Goal: Transaction & Acquisition: Book appointment/travel/reservation

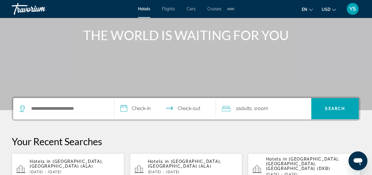
scroll to position [80, 0]
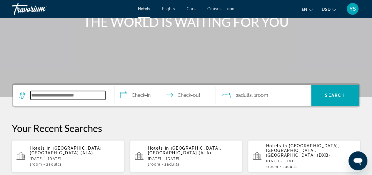
click at [67, 96] on input "Search widget" at bounding box center [68, 95] width 75 height 9
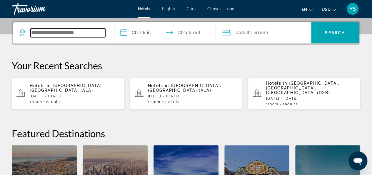
scroll to position [144, 0]
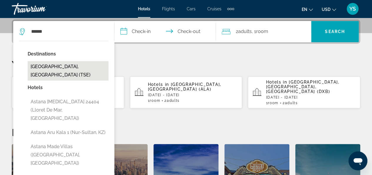
click at [71, 69] on button "[GEOGRAPHIC_DATA], [GEOGRAPHIC_DATA] (TSE)" at bounding box center [68, 70] width 81 height 19
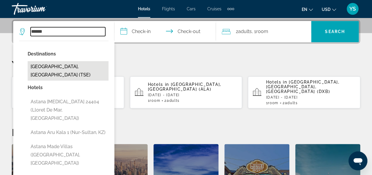
type input "**********"
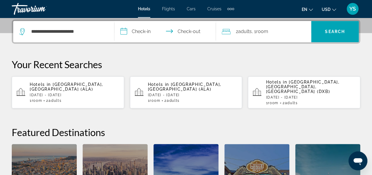
click at [148, 31] on input "**********" at bounding box center [167, 32] width 104 height 23
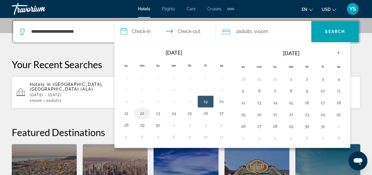
click at [142, 113] on button "22" at bounding box center [141, 113] width 9 height 8
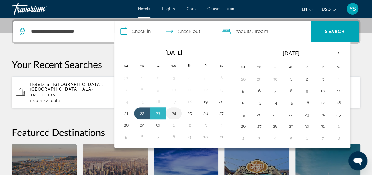
click at [176, 112] on button "24" at bounding box center [173, 113] width 9 height 8
type input "**********"
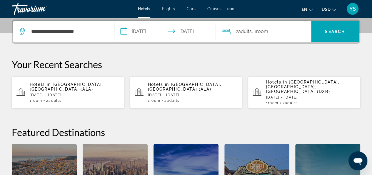
click at [268, 31] on span "Room" at bounding box center [262, 32] width 12 height 6
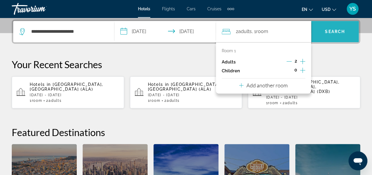
click at [329, 31] on span "Search" at bounding box center [335, 31] width 20 height 5
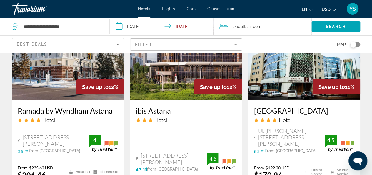
scroll to position [826, 0]
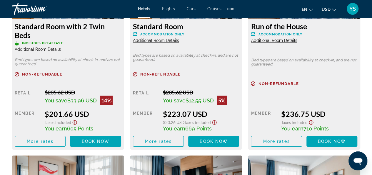
scroll to position [998, 0]
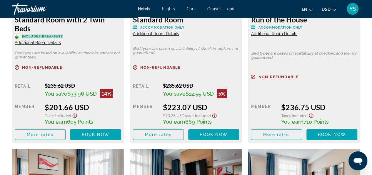
drag, startPoint x: 64, startPoint y: 35, endPoint x: 21, endPoint y: 36, distance: 43.3
click at [21, 36] on p "Includes Breakfast" at bounding box center [68, 36] width 107 height 4
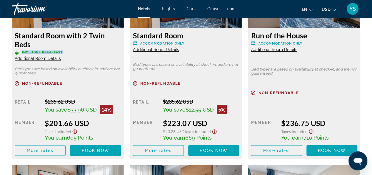
scroll to position [977, 0]
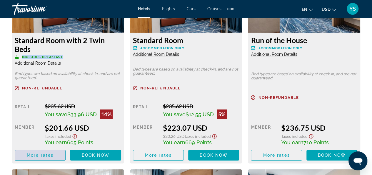
click at [39, 157] on span "More rates" at bounding box center [40, 154] width 27 height 5
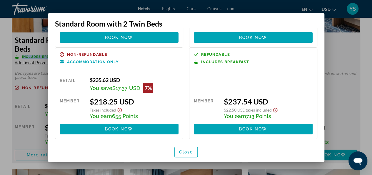
scroll to position [84, 0]
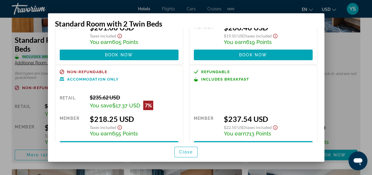
drag, startPoint x: 259, startPoint y: 17, endPoint x: 302, endPoint y: 31, distance: 44.7
click at [302, 31] on div "Standard Room with 2 Twin Beds Non-refundable Includes Breakfast Retail $235.62…" at bounding box center [186, 87] width 277 height 148
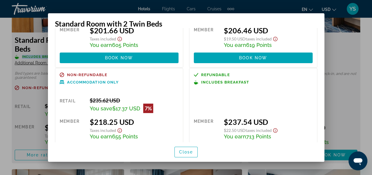
click at [302, 31] on div "$206.46 USD" at bounding box center [268, 30] width 89 height 9
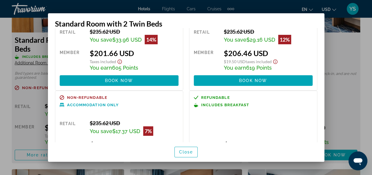
scroll to position [0, 0]
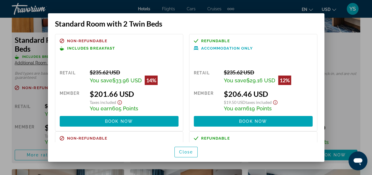
click at [319, 52] on div "Non-refundable Includes Breakfast Retail $235.62 USD You save $33.96 USD 14% wh…" at bounding box center [186, 84] width 277 height 113
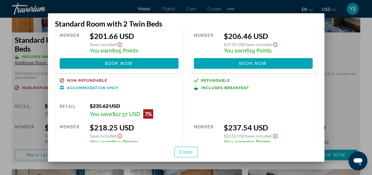
scroll to position [86, 0]
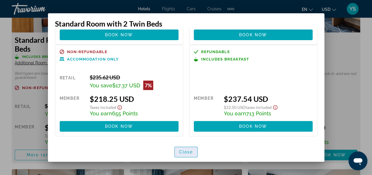
click at [188, 152] on span "Close" at bounding box center [186, 151] width 14 height 5
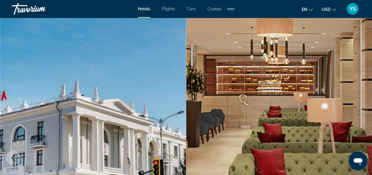
scroll to position [977, 0]
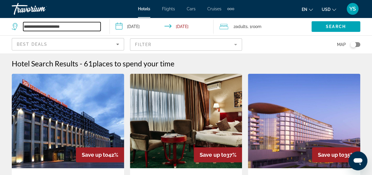
drag, startPoint x: 76, startPoint y: 26, endPoint x: 0, endPoint y: 12, distance: 77.6
click at [0, 12] on div "**********" at bounding box center [186, 87] width 372 height 175
drag, startPoint x: 46, startPoint y: 22, endPoint x: 0, endPoint y: 27, distance: 45.9
click at [0, 27] on app-destination-search "*****" at bounding box center [55, 27] width 110 height 18
paste input "*"
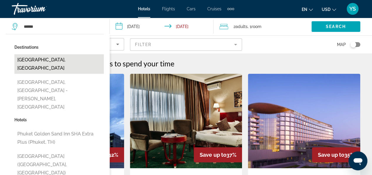
click at [45, 60] on button "[GEOGRAPHIC_DATA], [GEOGRAPHIC_DATA]" at bounding box center [58, 63] width 89 height 19
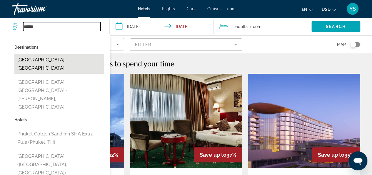
type input "**********"
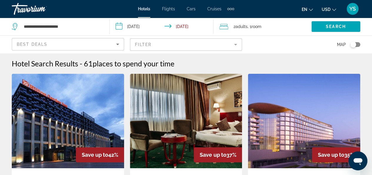
click at [141, 28] on input "**********" at bounding box center [163, 27] width 106 height 19
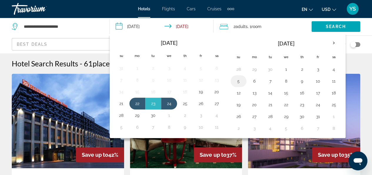
click at [239, 79] on button "5" at bounding box center [238, 81] width 9 height 8
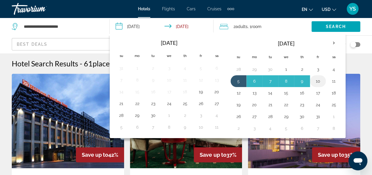
click at [317, 81] on button "10" at bounding box center [318, 81] width 9 height 8
type input "**********"
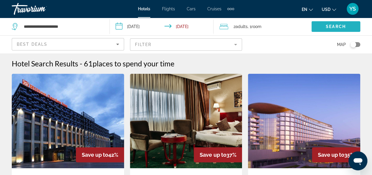
click at [325, 29] on span "Search widget" at bounding box center [336, 26] width 49 height 14
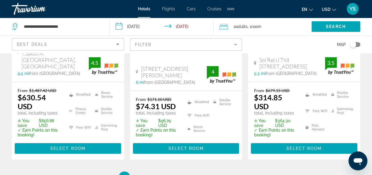
scroll to position [933, 0]
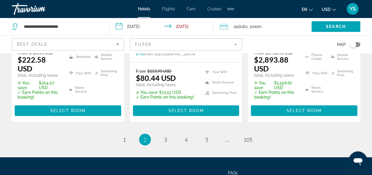
scroll to position [903, 0]
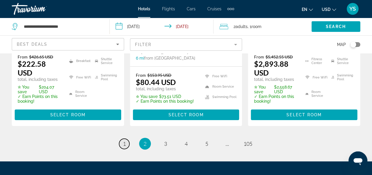
click at [124, 140] on span "1" at bounding box center [124, 143] width 3 height 6
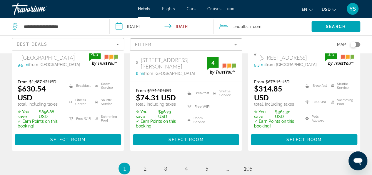
scroll to position [926, 0]
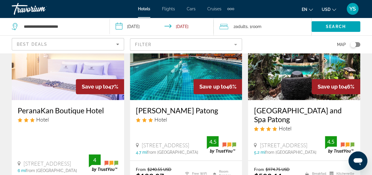
scroll to position [69, 0]
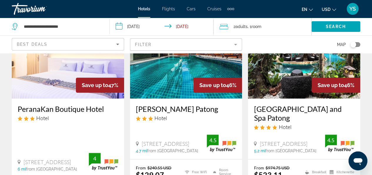
click at [236, 44] on mat-form-field "Filter" at bounding box center [186, 44] width 112 height 12
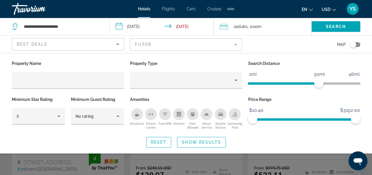
click at [236, 44] on mat-form-field "Filter" at bounding box center [186, 44] width 112 height 12
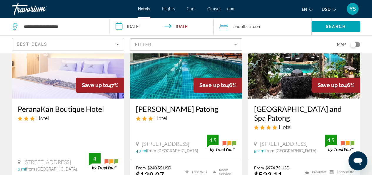
click at [117, 46] on icon "Sort by" at bounding box center [117, 44] width 7 height 7
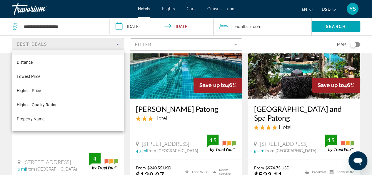
scroll to position [7, 0]
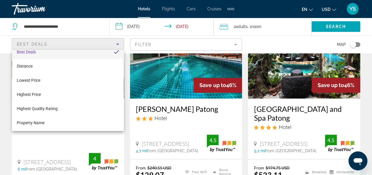
click at [92, 54] on mat-option "Best Deals" at bounding box center [68, 52] width 112 height 14
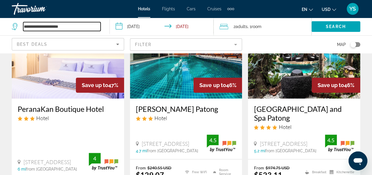
drag, startPoint x: 37, startPoint y: 26, endPoint x: 20, endPoint y: 25, distance: 17.1
click at [20, 25] on div "**********" at bounding box center [56, 26] width 89 height 9
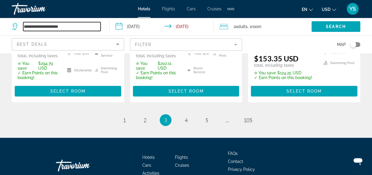
scroll to position [952, 0]
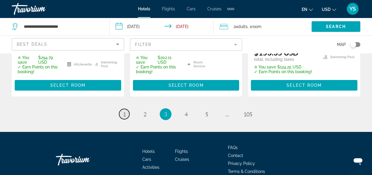
click at [124, 111] on span "1" at bounding box center [124, 114] width 3 height 6
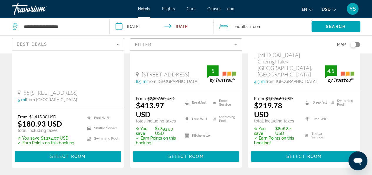
scroll to position [148, 0]
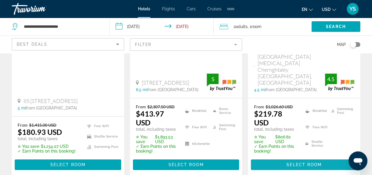
click at [313, 162] on span "Select Room" at bounding box center [304, 164] width 35 height 5
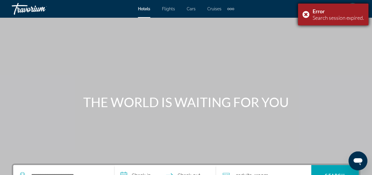
click at [304, 14] on div "Error Search session expired." at bounding box center [333, 15] width 71 height 22
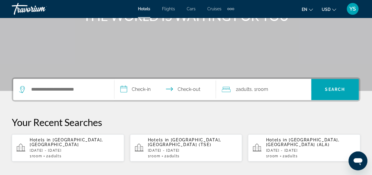
scroll to position [88, 0]
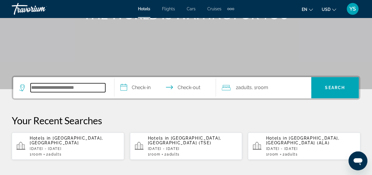
click at [39, 89] on input "Search widget" at bounding box center [68, 87] width 75 height 9
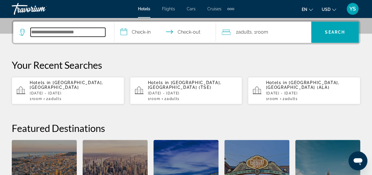
scroll to position [144, 0]
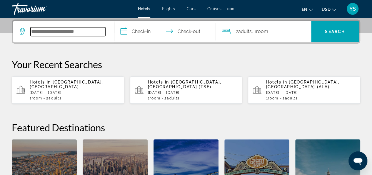
paste input "******"
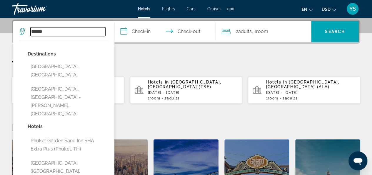
type input "******"
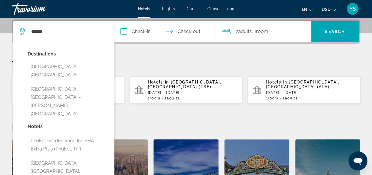
click at [144, 35] on input "**********" at bounding box center [167, 32] width 104 height 23
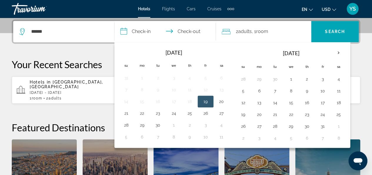
drag, startPoint x: 144, startPoint y: 35, endPoint x: 113, endPoint y: 44, distance: 31.9
click at [113, 44] on div "**********" at bounding box center [186, 122] width 372 height 207
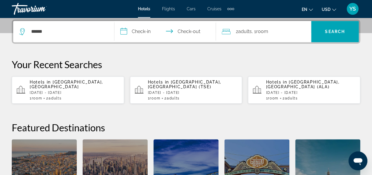
click at [147, 26] on input "**********" at bounding box center [167, 32] width 104 height 23
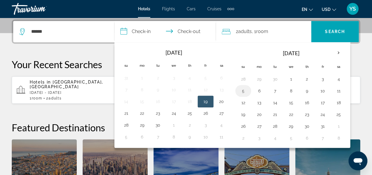
click at [241, 89] on button "5" at bounding box center [243, 91] width 9 height 8
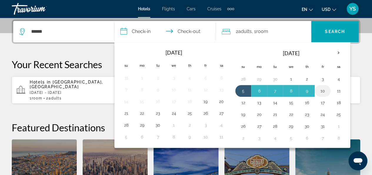
click at [320, 87] on button "10" at bounding box center [322, 91] width 9 height 8
type input "**********"
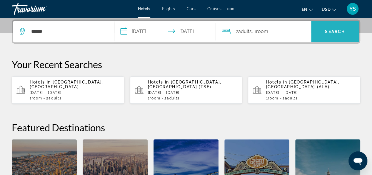
click at [329, 35] on span "Search widget" at bounding box center [335, 31] width 48 height 14
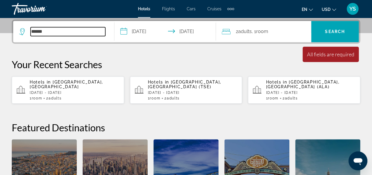
click at [71, 27] on input "******" at bounding box center [68, 31] width 75 height 9
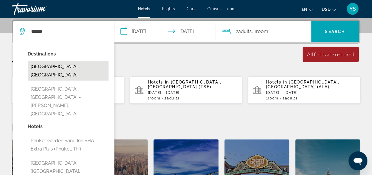
click at [66, 67] on button "[GEOGRAPHIC_DATA], [GEOGRAPHIC_DATA]" at bounding box center [68, 70] width 81 height 19
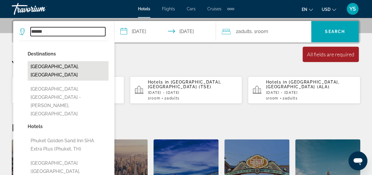
type input "**********"
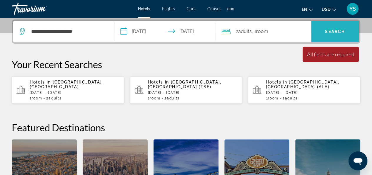
click at [327, 32] on span "Search" at bounding box center [335, 31] width 20 height 5
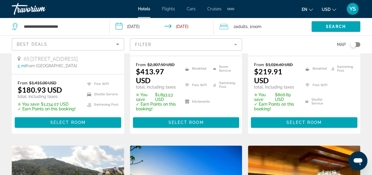
scroll to position [201, 0]
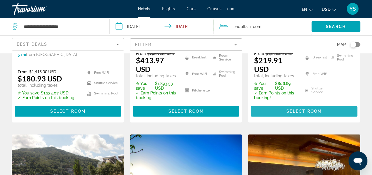
click at [291, 109] on span "Select Room" at bounding box center [304, 111] width 35 height 5
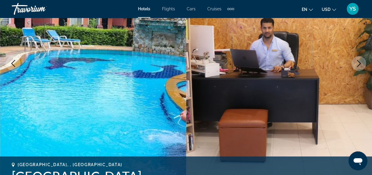
scroll to position [103, 0]
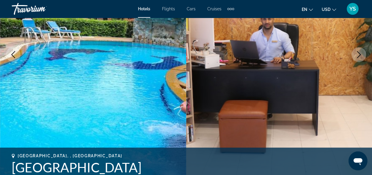
click at [359, 55] on icon "Next image" at bounding box center [359, 54] width 7 height 7
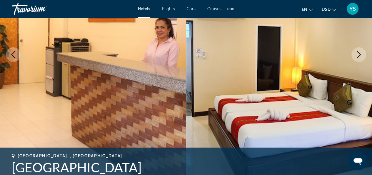
click at [359, 55] on icon "Next image" at bounding box center [359, 54] width 7 height 7
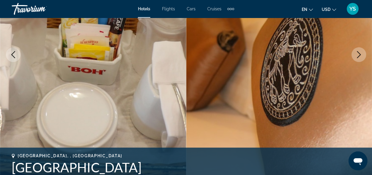
click at [359, 55] on icon "Next image" at bounding box center [359, 54] width 7 height 7
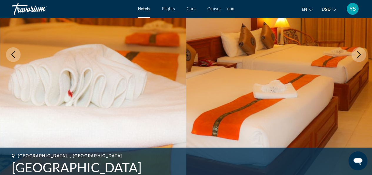
click at [359, 55] on icon "Next image" at bounding box center [359, 54] width 7 height 7
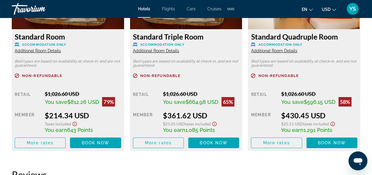
scroll to position [988, 0]
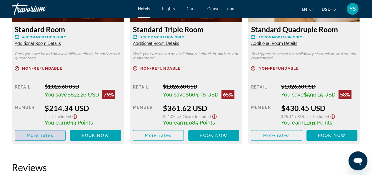
click at [41, 137] on span "More rates" at bounding box center [40, 135] width 27 height 5
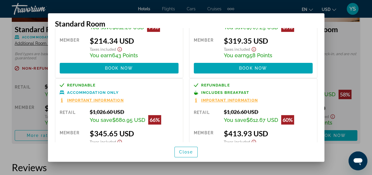
scroll to position [87, 0]
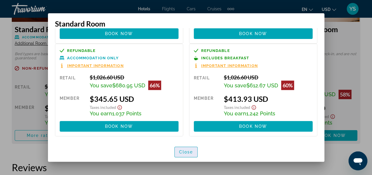
click at [187, 151] on span "Close" at bounding box center [186, 151] width 14 height 5
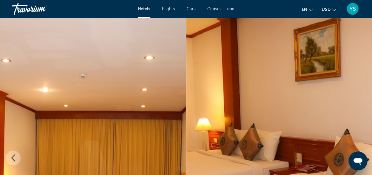
scroll to position [988, 0]
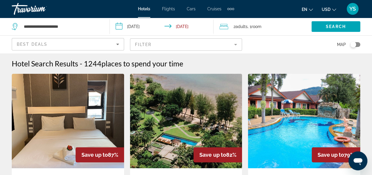
click at [234, 45] on mat-form-field "Filter" at bounding box center [186, 44] width 112 height 12
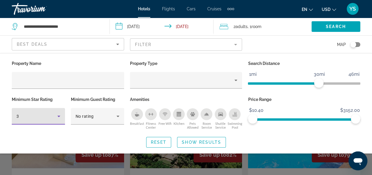
click at [58, 118] on icon "Hotel Filters" at bounding box center [58, 115] width 7 height 7
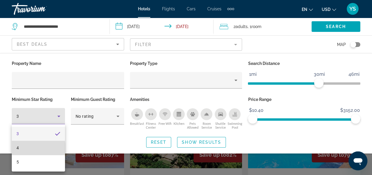
click at [29, 147] on mat-option "4" at bounding box center [38, 147] width 53 height 14
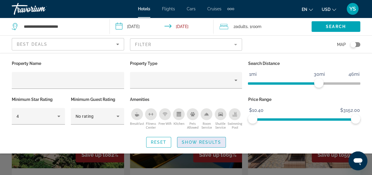
click at [198, 142] on span "Show Results" at bounding box center [201, 142] width 39 height 5
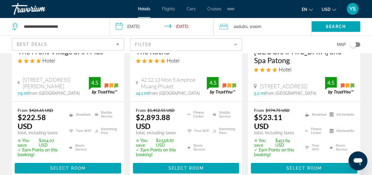
scroll to position [900, 0]
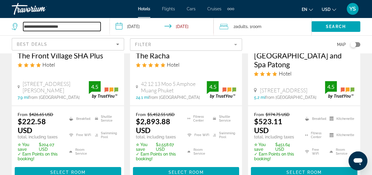
drag, startPoint x: 75, startPoint y: 28, endPoint x: 25, endPoint y: 28, distance: 49.5
click at [25, 28] on input "**********" at bounding box center [61, 26] width 77 height 9
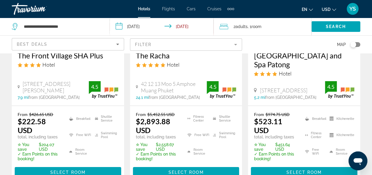
click at [258, 25] on span "Room" at bounding box center [257, 26] width 10 height 5
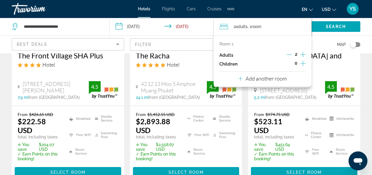
click at [271, 78] on p "Add another room" at bounding box center [266, 78] width 41 height 6
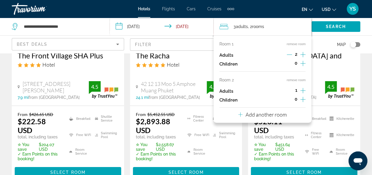
drag, startPoint x: 256, startPoint y: 89, endPoint x: 184, endPoint y: 120, distance: 78.2
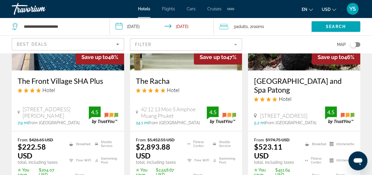
scroll to position [878, 0]
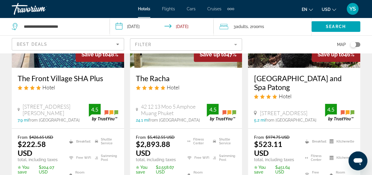
click at [247, 30] on span "3 Adult Adults" at bounding box center [241, 26] width 14 height 8
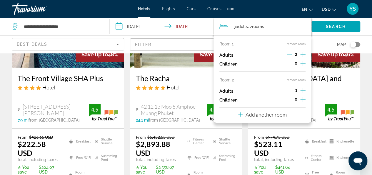
click at [171, 36] on input "**********" at bounding box center [163, 27] width 106 height 19
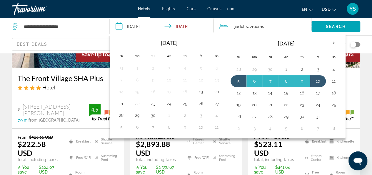
click at [76, 37] on div "Best Deals" at bounding box center [68, 44] width 112 height 17
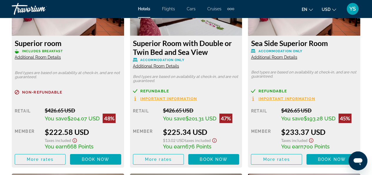
scroll to position [979, 0]
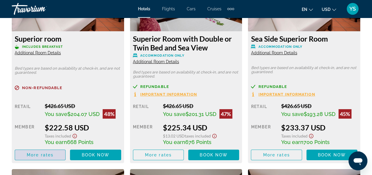
click at [36, 157] on span "Main content" at bounding box center [40, 154] width 50 height 14
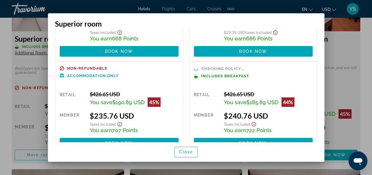
scroll to position [69, 0]
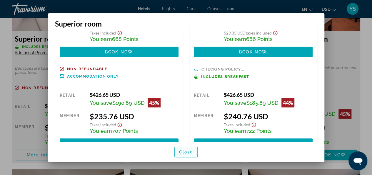
click at [183, 152] on span "Close" at bounding box center [186, 151] width 14 height 5
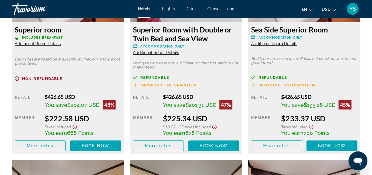
scroll to position [974, 0]
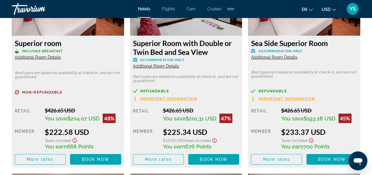
click at [232, 9] on div "Extra navigation items" at bounding box center [231, 8] width 7 height 9
click at [222, 21] on span "Activities" at bounding box center [221, 19] width 17 height 5
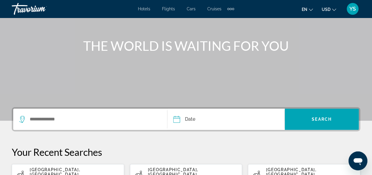
scroll to position [57, 0]
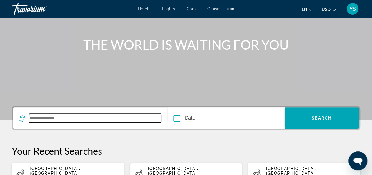
click at [99, 120] on input "Search widget" at bounding box center [95, 117] width 132 height 9
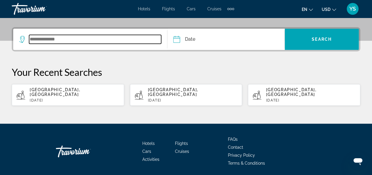
scroll to position [144, 0]
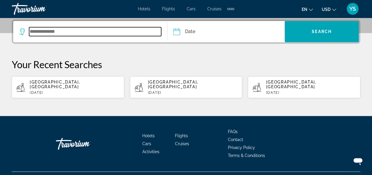
paste input "******"
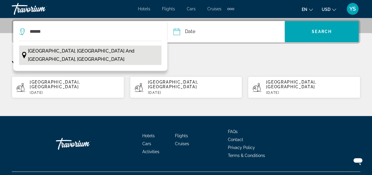
click at [84, 52] on span "[GEOGRAPHIC_DATA], [GEOGRAPHIC_DATA] and [GEOGRAPHIC_DATA], [GEOGRAPHIC_DATA]" at bounding box center [93, 55] width 131 height 16
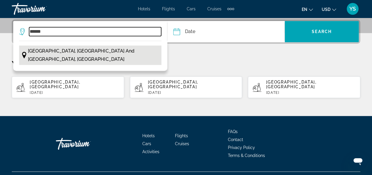
type input "**********"
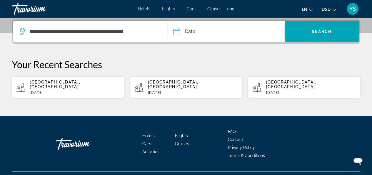
click at [190, 32] on input "Date" at bounding box center [201, 32] width 58 height 23
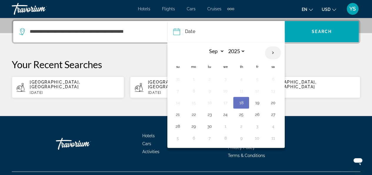
click at [274, 52] on th "Next month" at bounding box center [273, 52] width 16 height 13
select select "*"
click at [211, 92] on button "7" at bounding box center [209, 91] width 9 height 8
type input "**********"
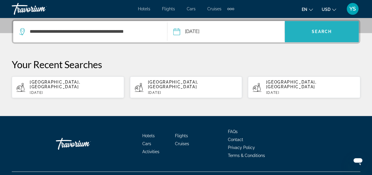
click at [306, 37] on span "Search widget" at bounding box center [322, 31] width 74 height 14
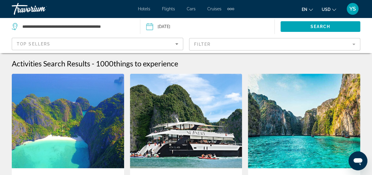
click at [231, 44] on mat-form-field "Filter" at bounding box center [275, 44] width 172 height 12
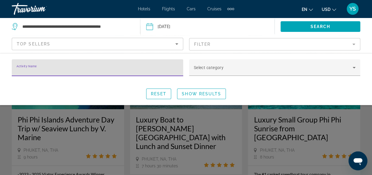
scroll to position [49, 0]
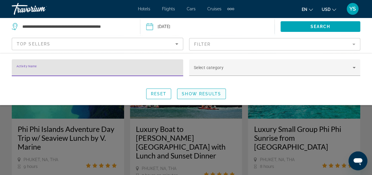
click at [197, 94] on span "Show Results" at bounding box center [201, 93] width 39 height 5
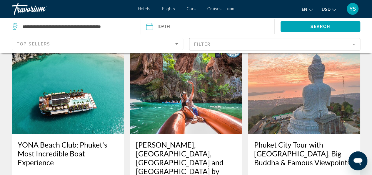
scroll to position [957, 0]
